Goal: Contribute content

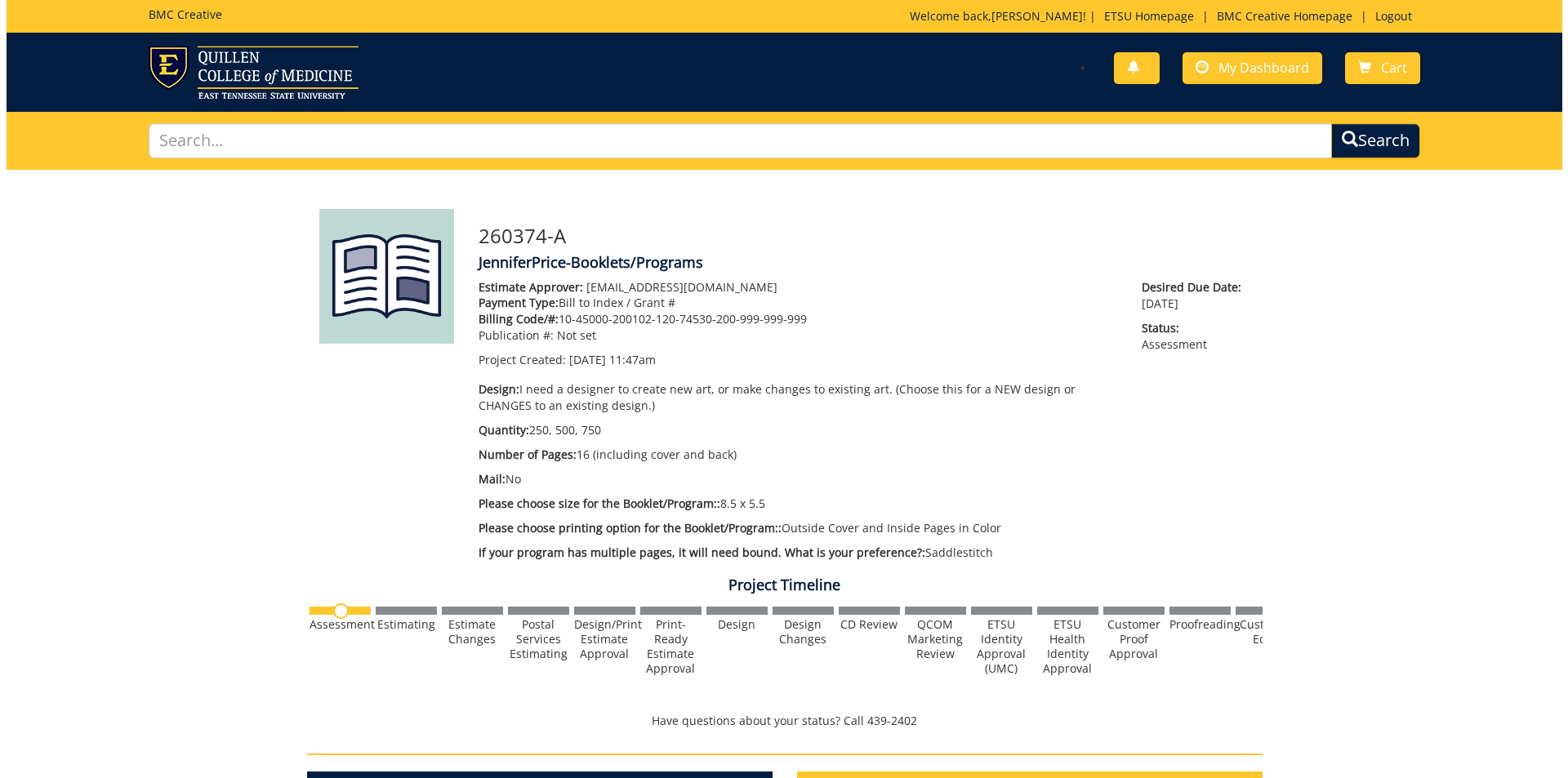
scroll to position [245, 0]
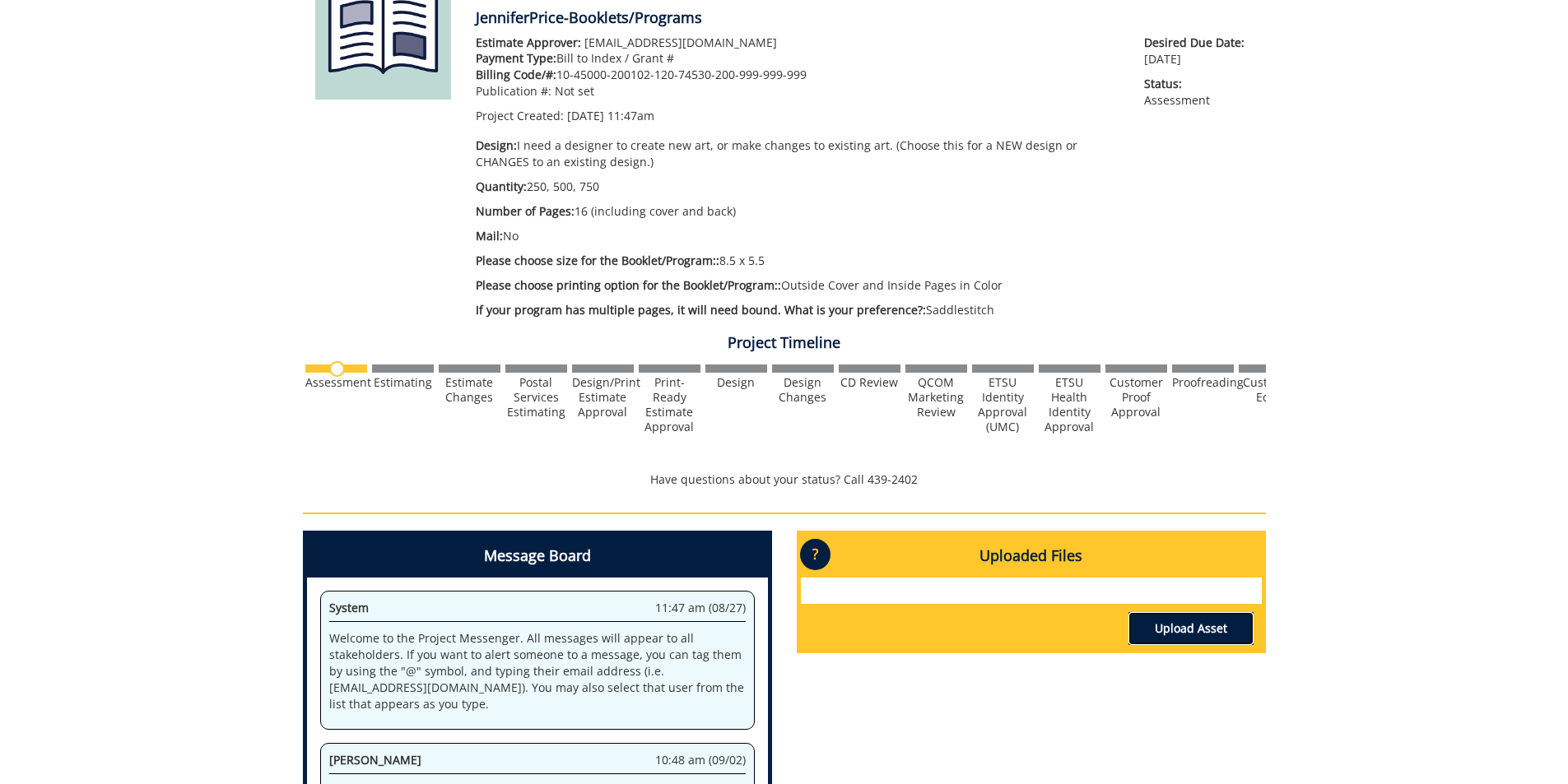
click at [1210, 630] on link "Upload Asset" at bounding box center [1191, 628] width 125 height 33
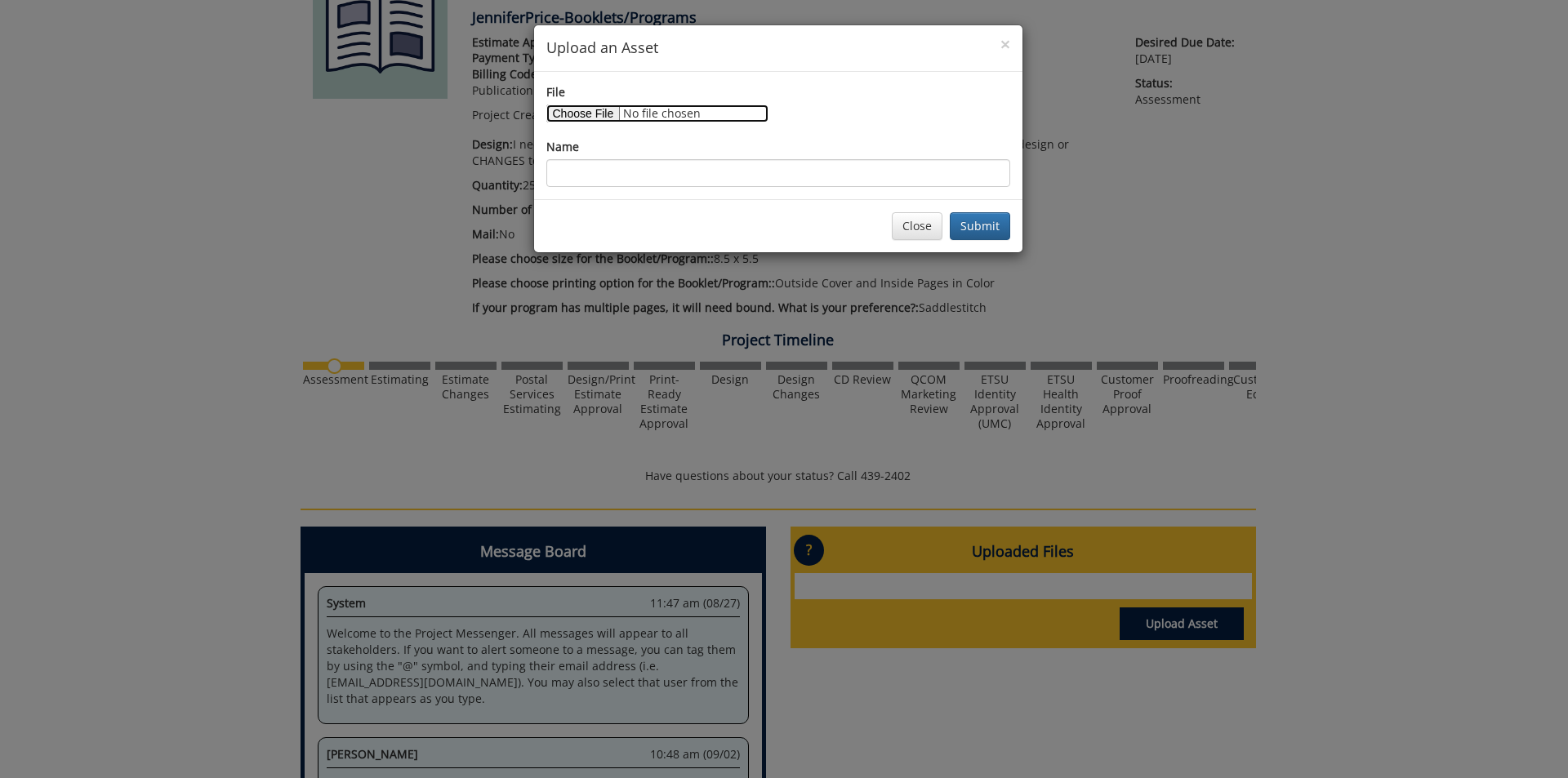
click at [603, 112] on input "File" at bounding box center [657, 113] width 222 height 18
type input "C:\fakepath\0747_001.pdf"
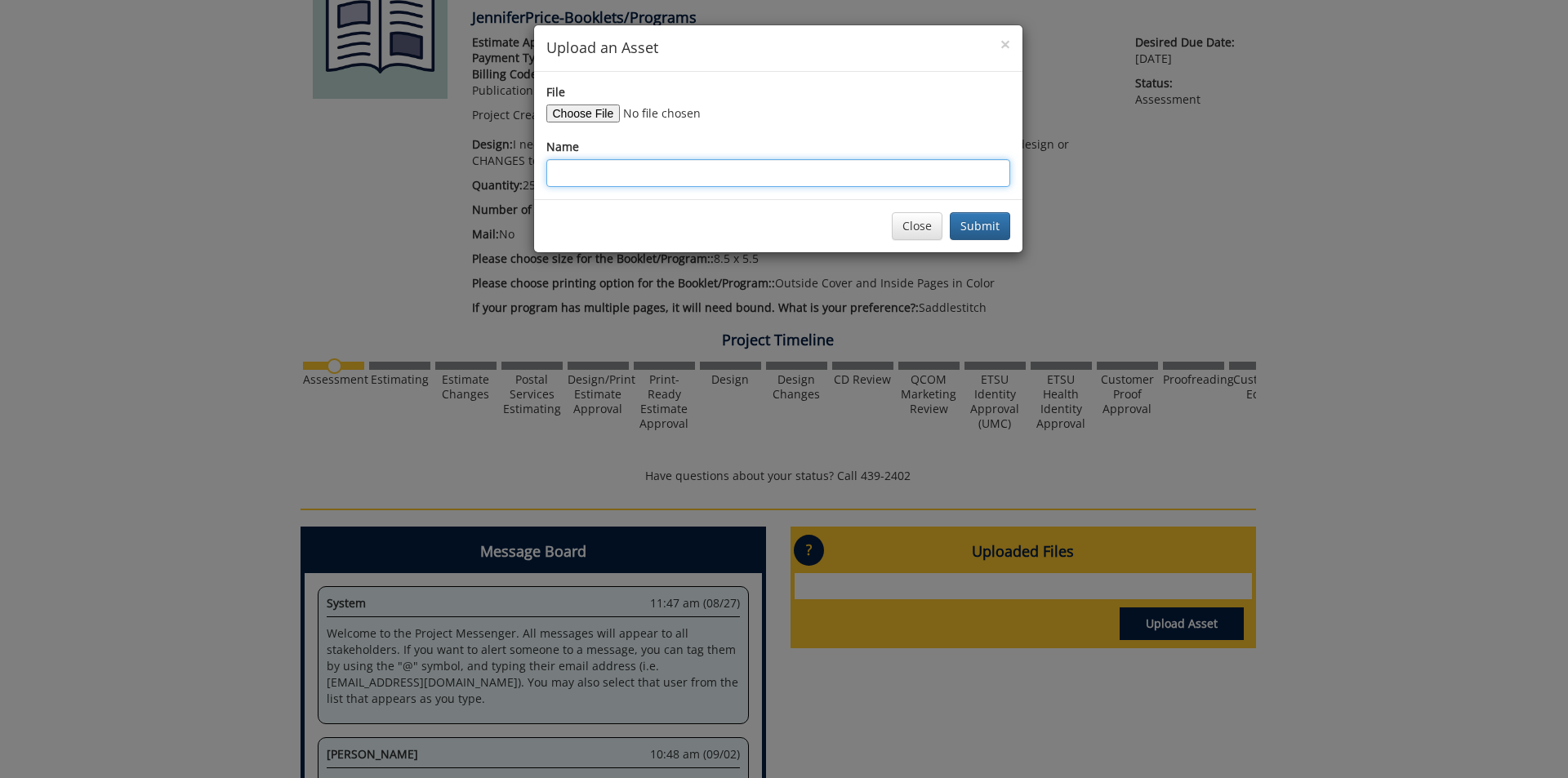
click at [603, 176] on input "Name" at bounding box center [778, 173] width 463 height 28
type input "A few Mechatronics Engineering print items"
click at [950, 213] on button "Submit" at bounding box center [980, 227] width 61 height 28
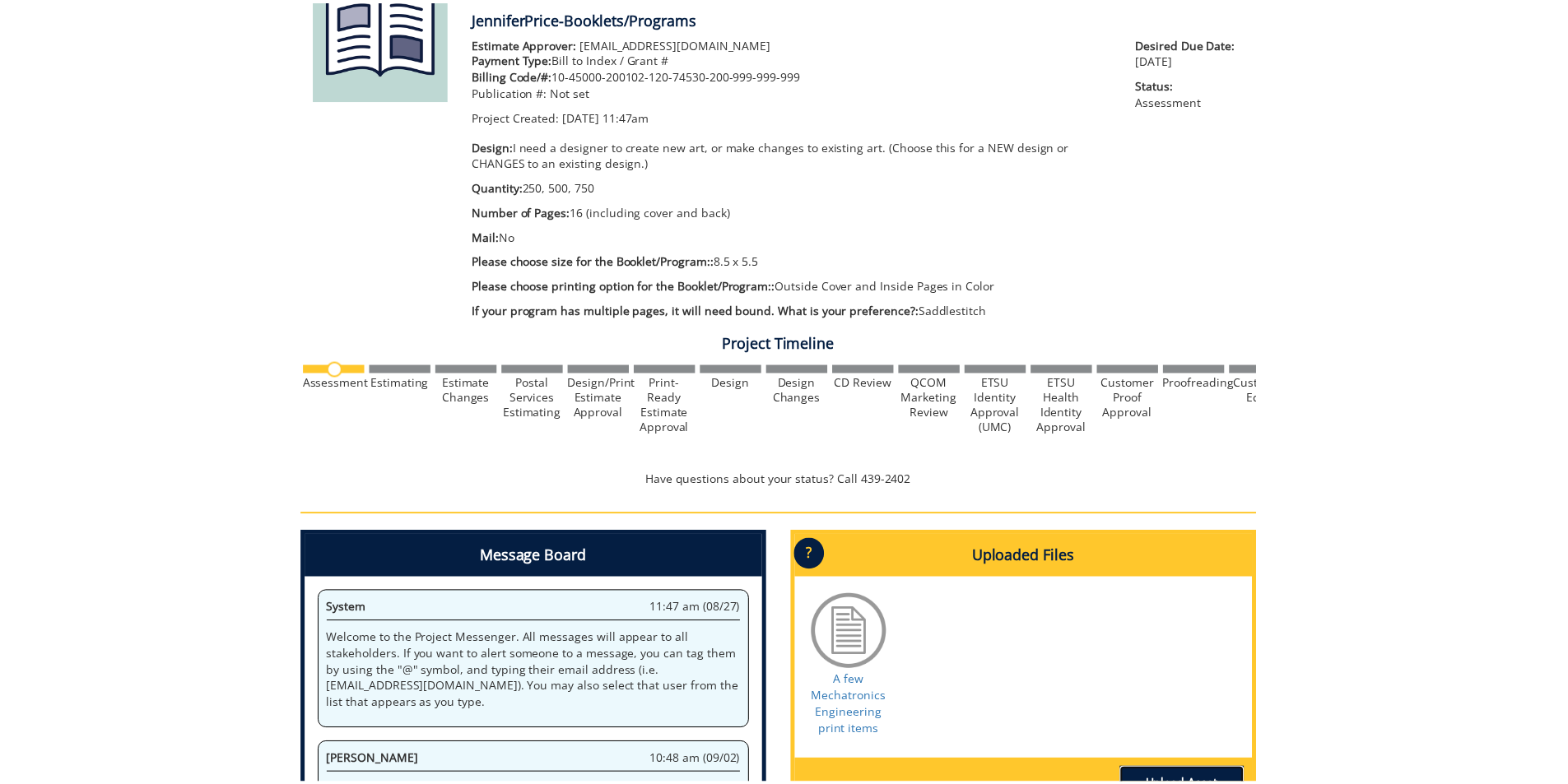
scroll to position [264, 0]
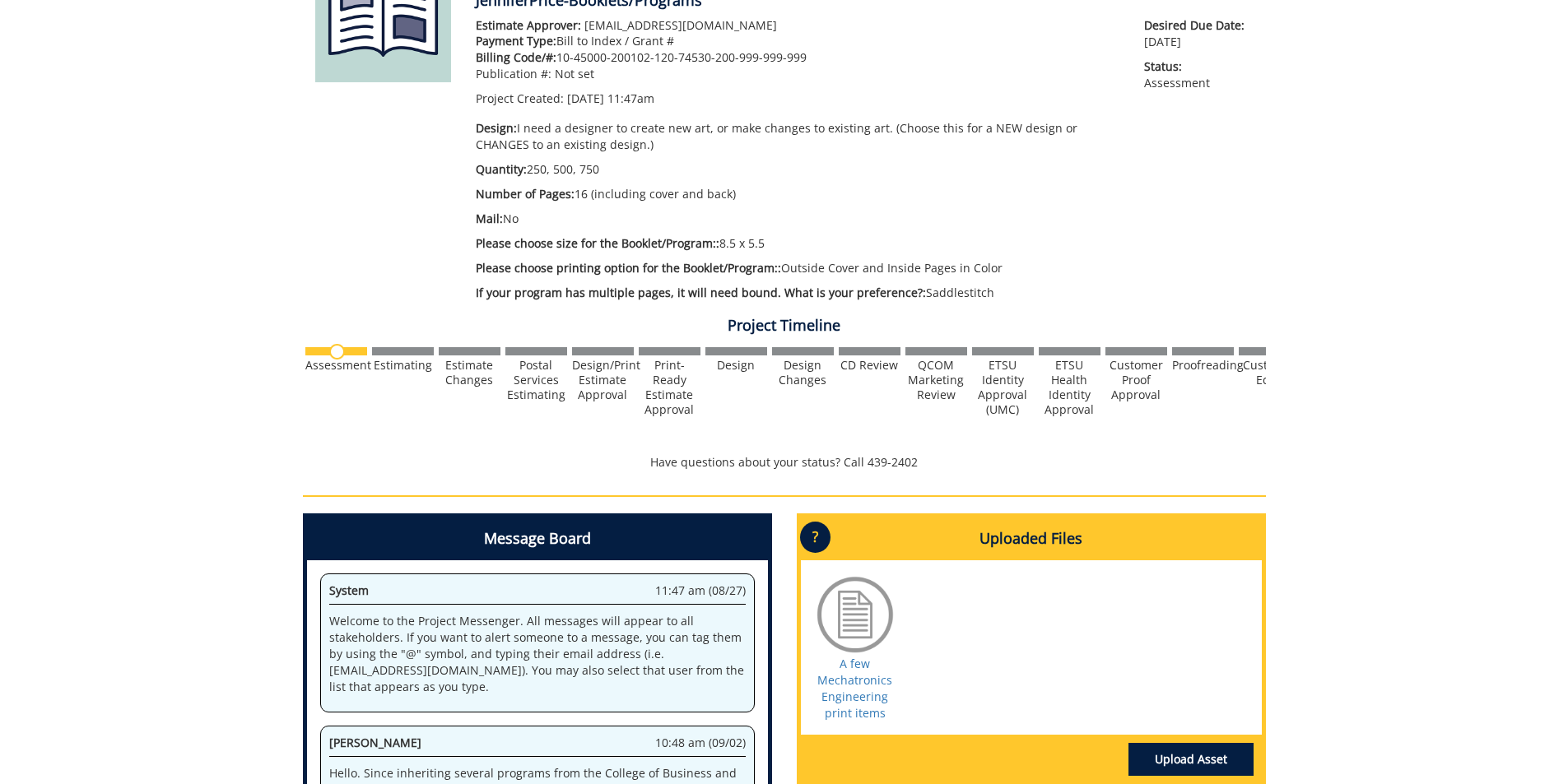
scroll to position [264, 0]
